Goal: Task Accomplishment & Management: Complete application form

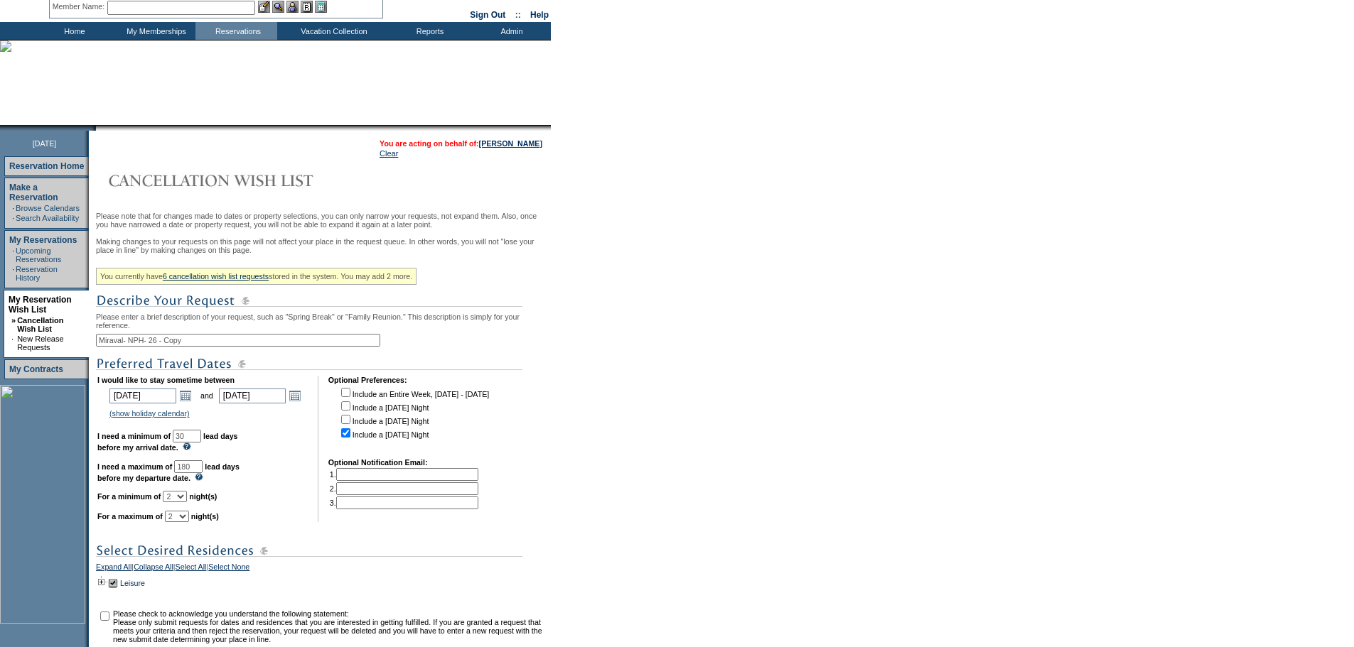
scroll to position [80, 0]
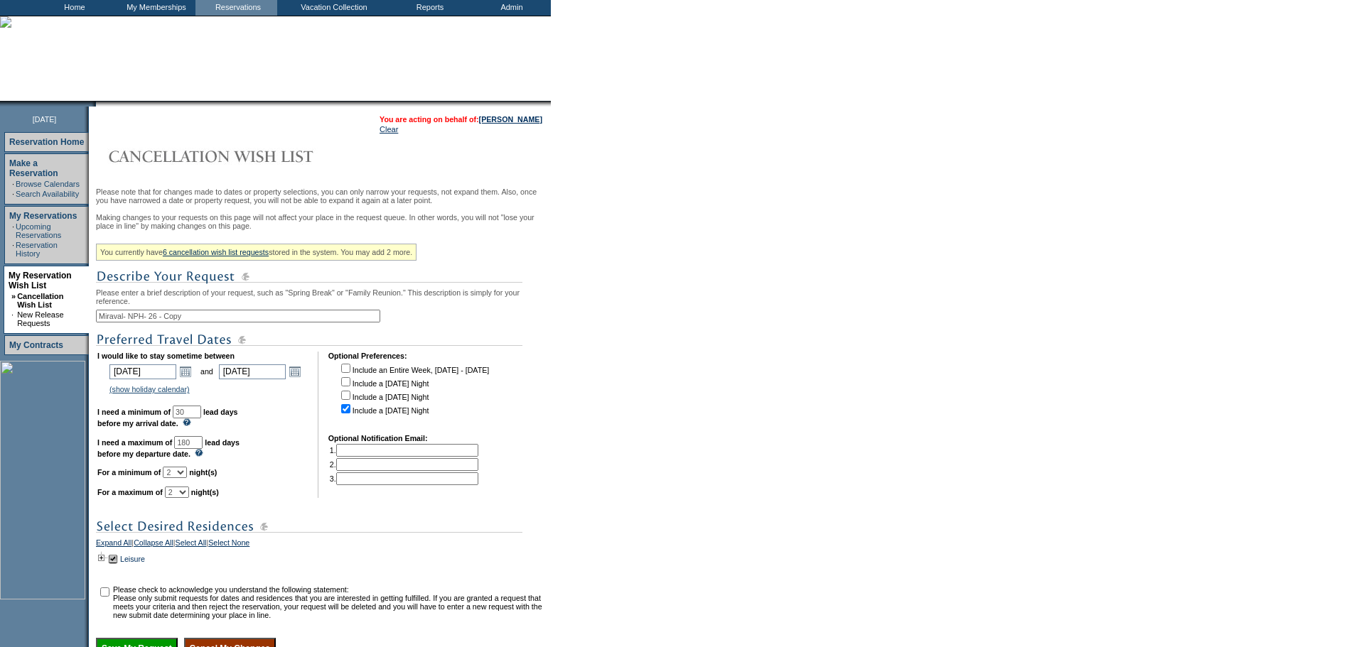
click at [203, 449] on input "180" at bounding box center [188, 442] width 28 height 13
type input "1"
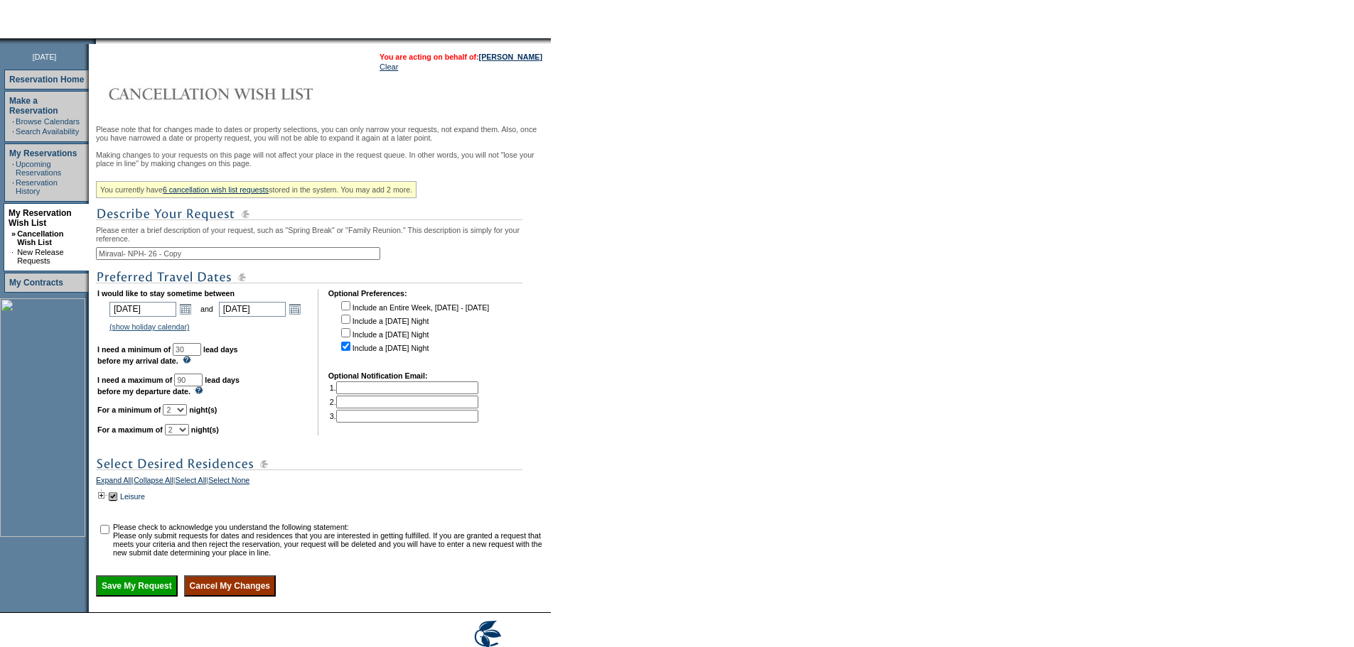
scroll to position [145, 0]
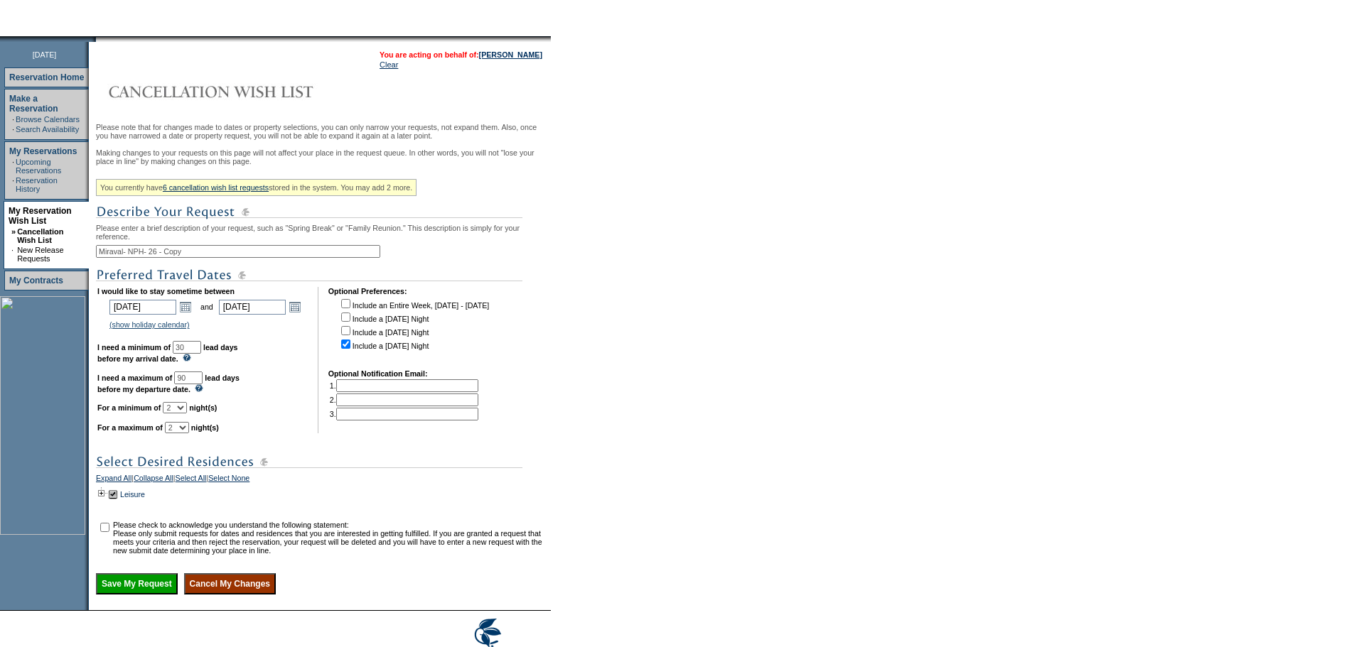
type input "90"
click at [109, 532] on input "checkbox" at bounding box center [104, 527] width 9 height 9
checkbox input "true"
click at [104, 502] on td at bounding box center [101, 495] width 11 height 16
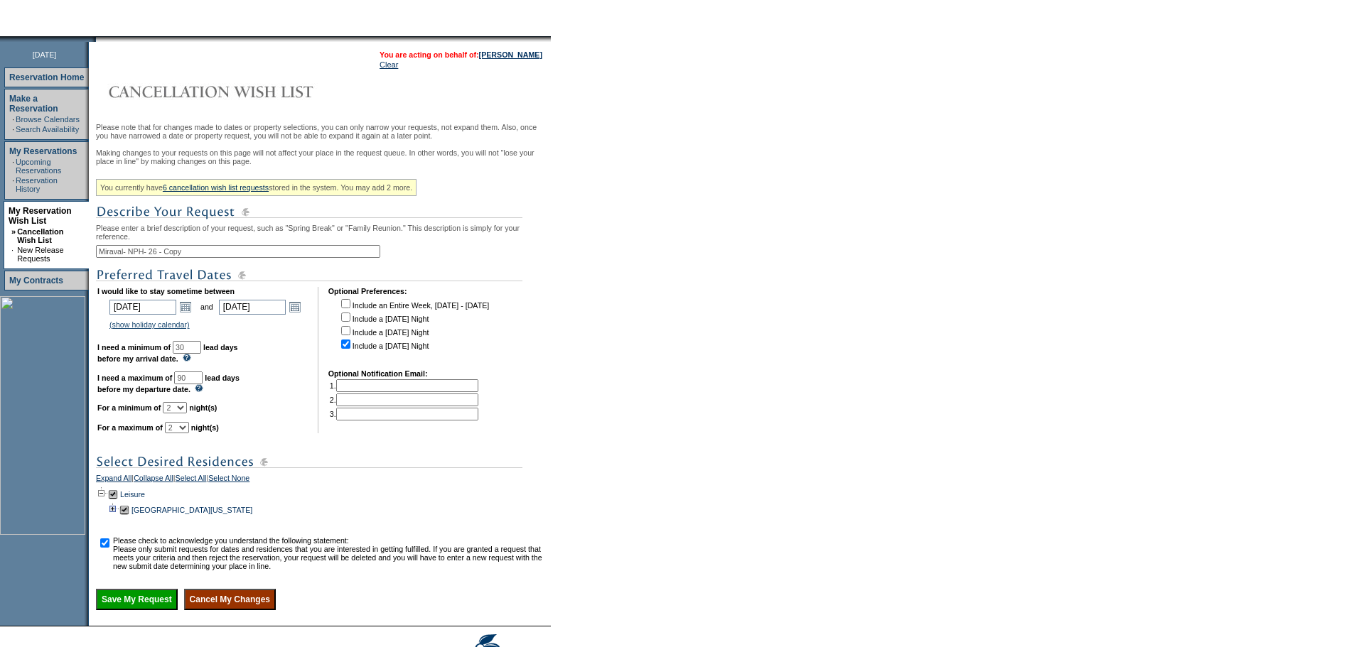
click at [117, 518] on td at bounding box center [112, 510] width 11 height 16
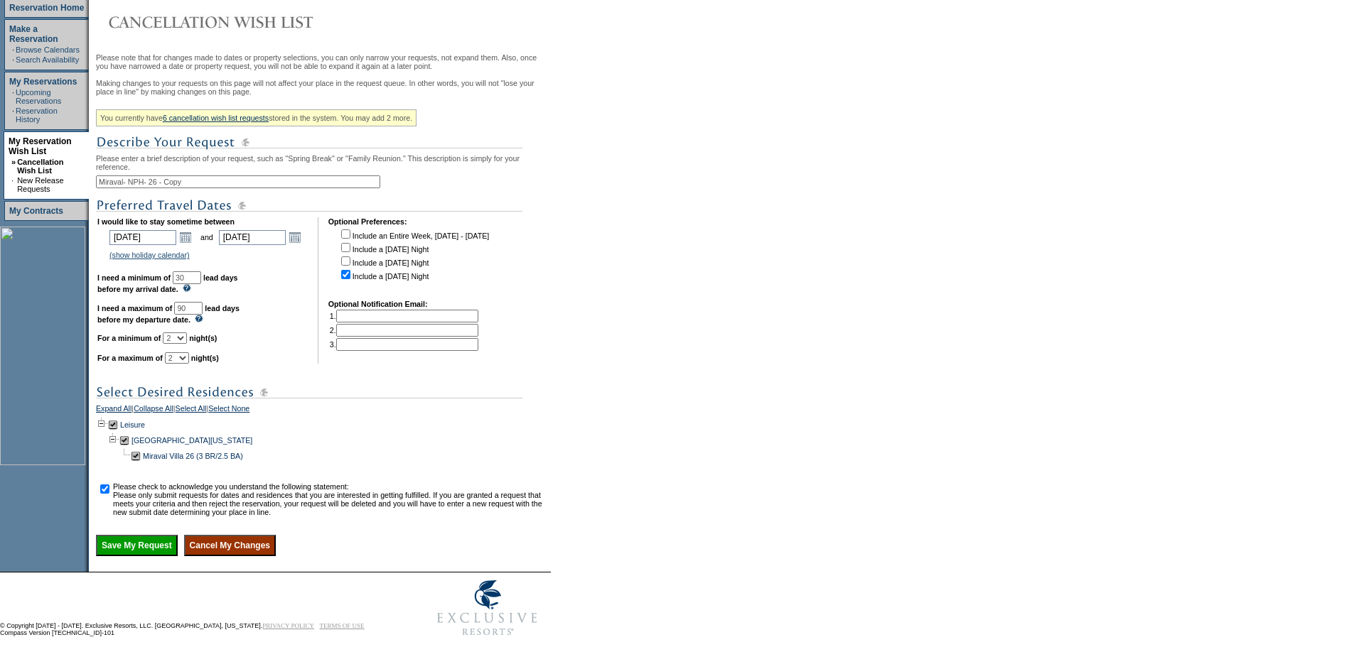
scroll to position [269, 0]
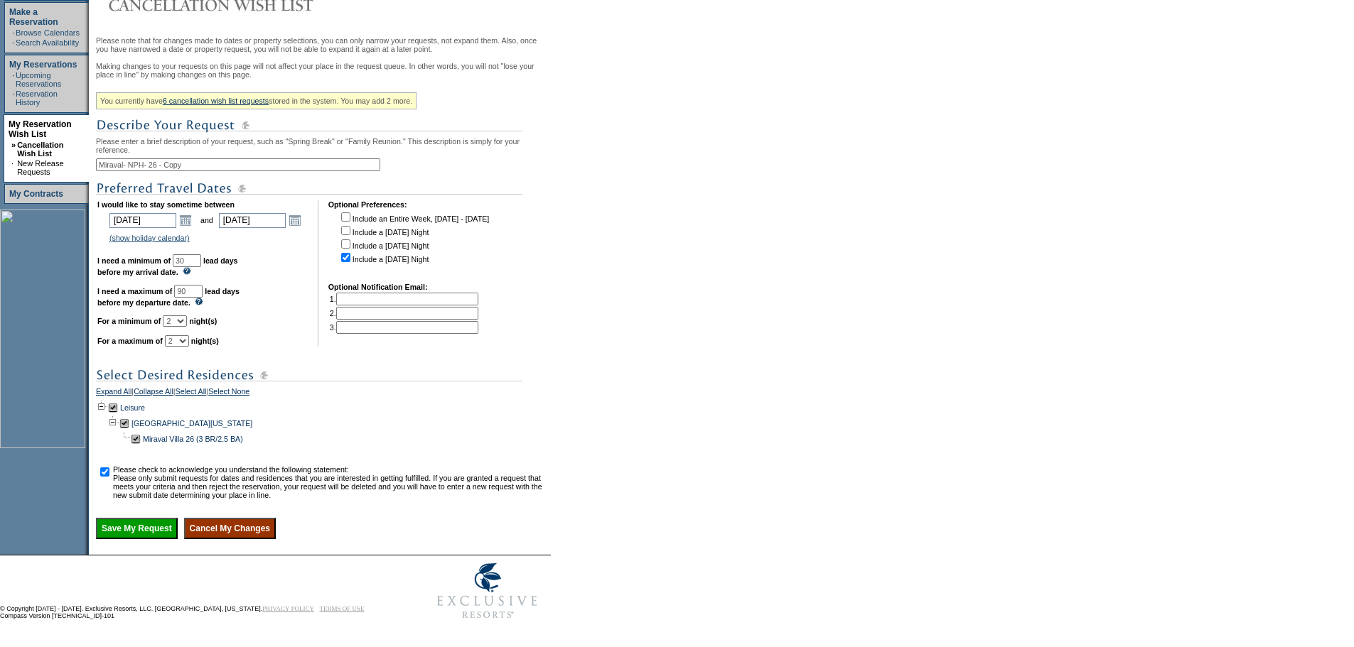
click at [152, 524] on input "Save My Request" at bounding box center [137, 528] width 82 height 21
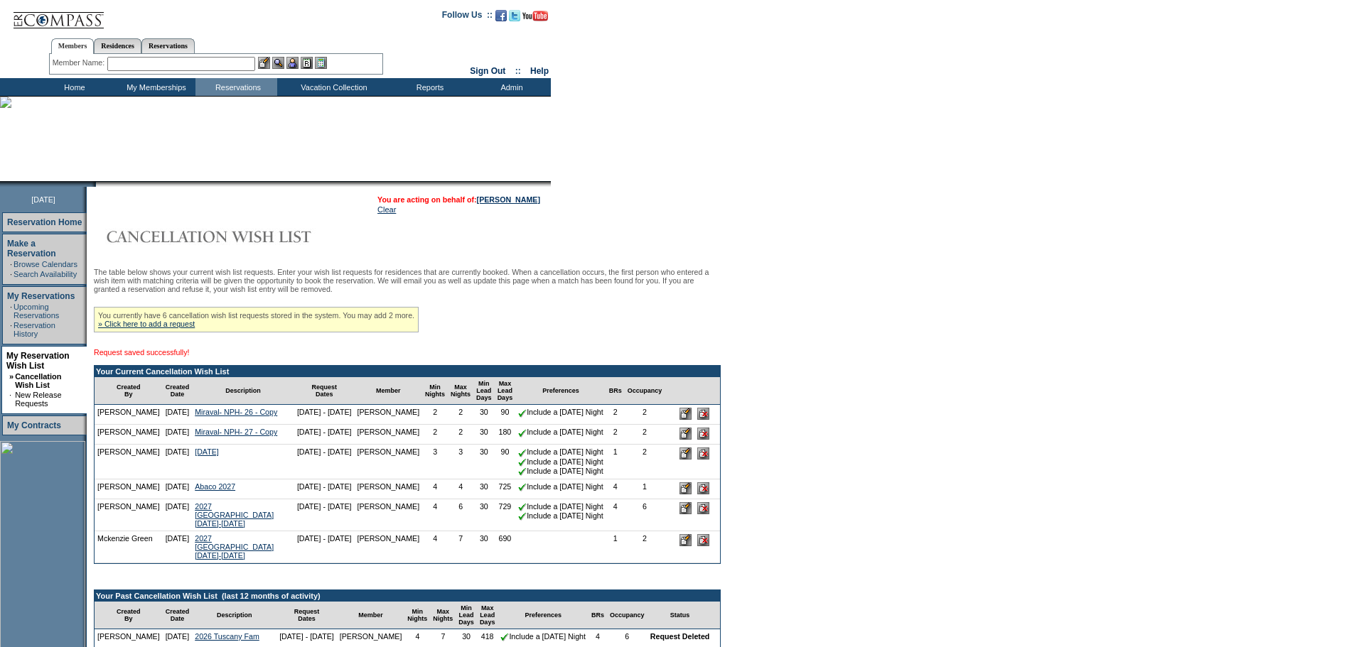
click at [168, 64] on input "text" at bounding box center [181, 64] width 148 height 14
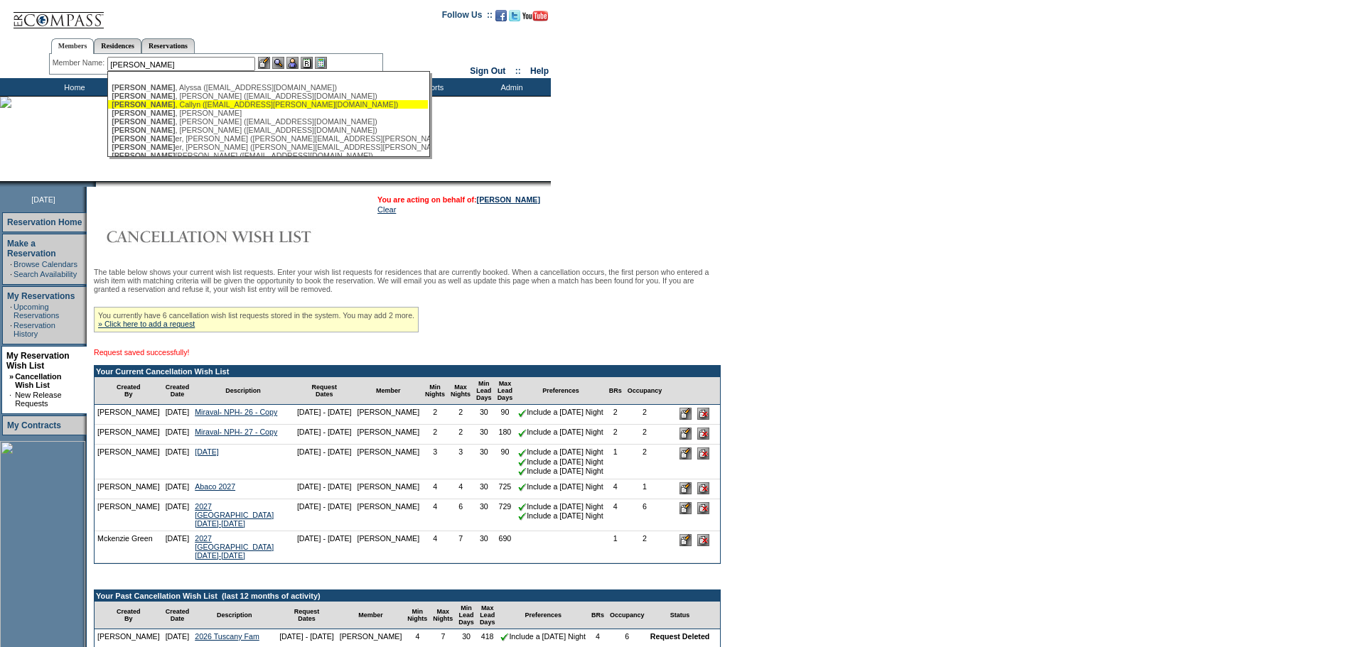
click at [171, 105] on div "[PERSON_NAME] ([EMAIL_ADDRESS][PERSON_NAME][DOMAIN_NAME])" at bounding box center [268, 104] width 313 height 9
type input "[PERSON_NAME] ([EMAIL_ADDRESS][PERSON_NAME][DOMAIN_NAME])"
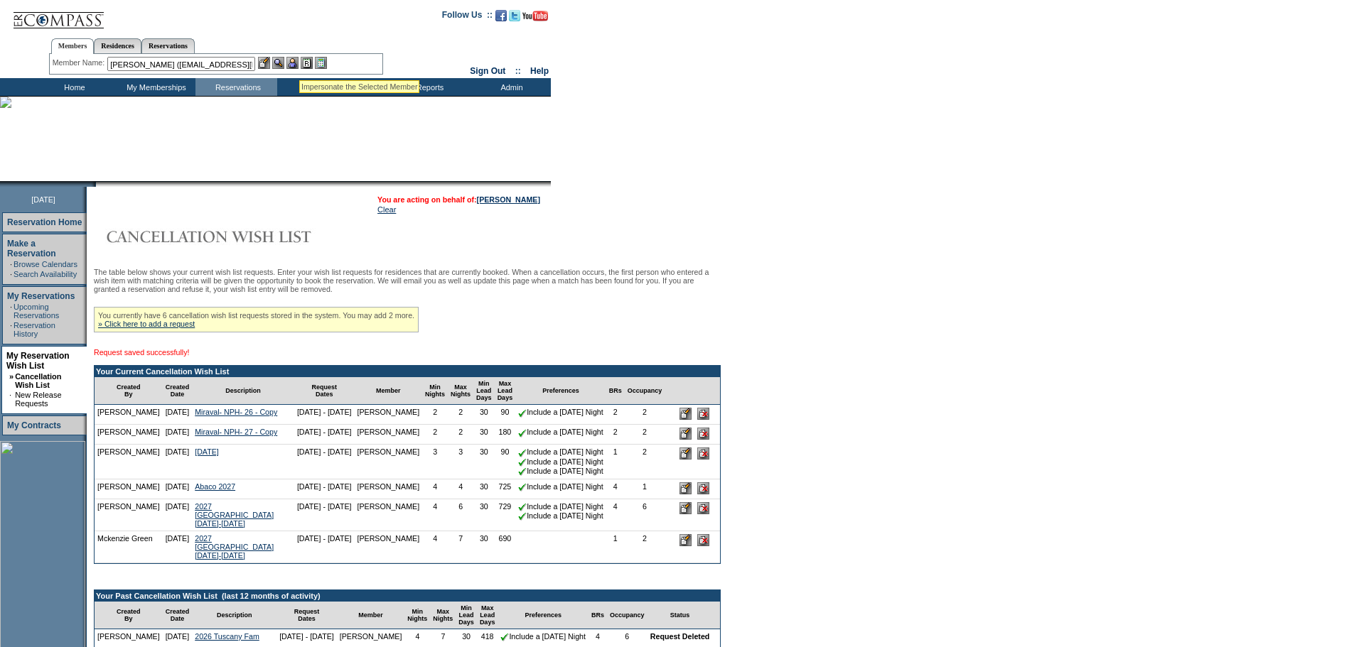
click at [298, 63] on img at bounding box center [292, 63] width 12 height 12
click at [282, 61] on img at bounding box center [278, 63] width 12 height 12
